Goal: Information Seeking & Learning: Learn about a topic

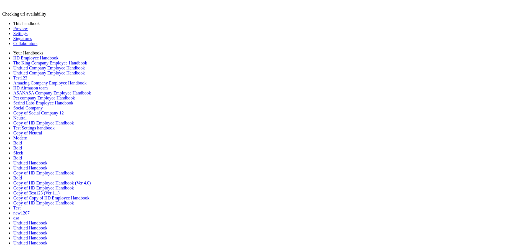
scroll to position [1405, 0]
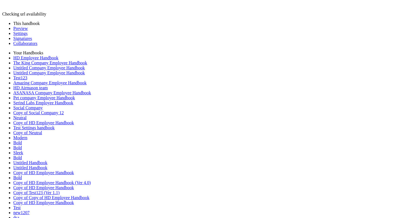
scroll to position [1438, 0]
